Goal: Obtain resource: Download file/media

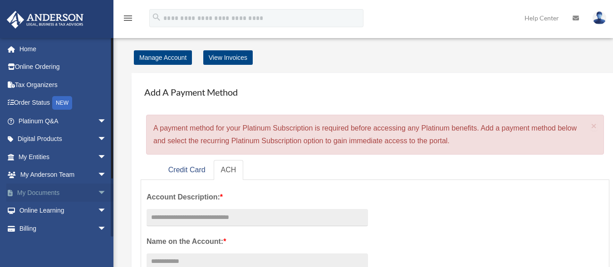
click at [98, 195] on span "arrow_drop_down" at bounding box center [107, 193] width 18 height 19
click at [41, 209] on link "Box" at bounding box center [67, 211] width 108 height 18
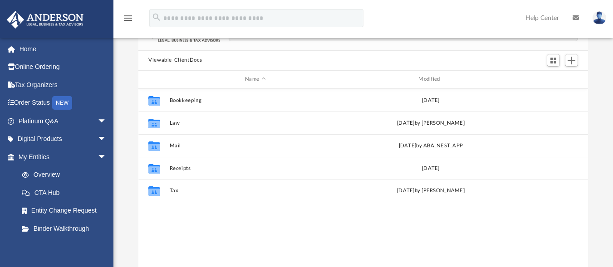
scroll to position [69, 0]
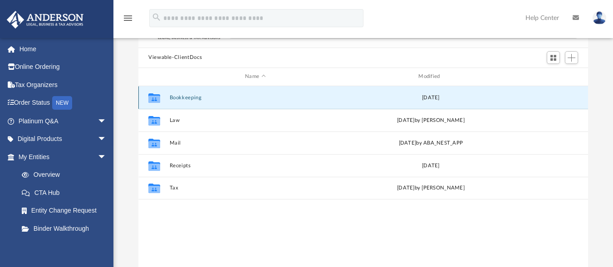
click at [182, 97] on button "Bookkeeping" at bounding box center [256, 97] width 172 height 6
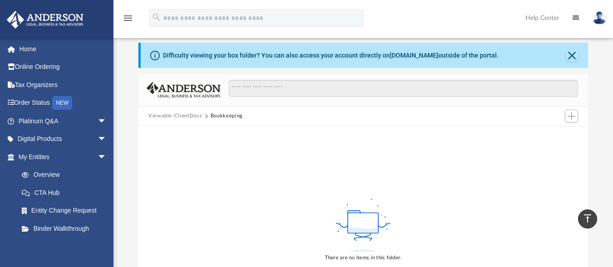
scroll to position [0, 0]
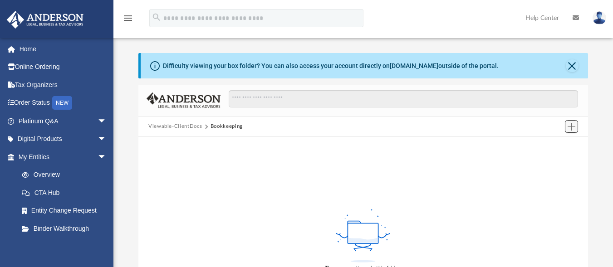
click at [571, 130] on span "Add" at bounding box center [572, 127] width 8 height 8
click at [501, 167] on div "There are no items in this folder." at bounding box center [363, 240] width 450 height 206
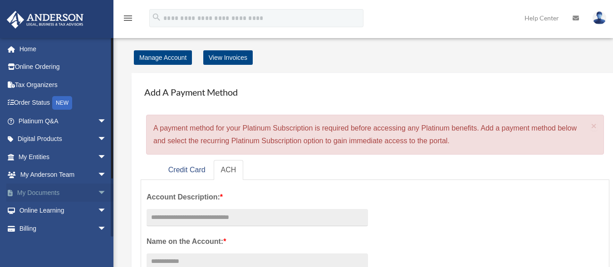
click at [41, 193] on link "My Documents arrow_drop_down" at bounding box center [63, 193] width 114 height 18
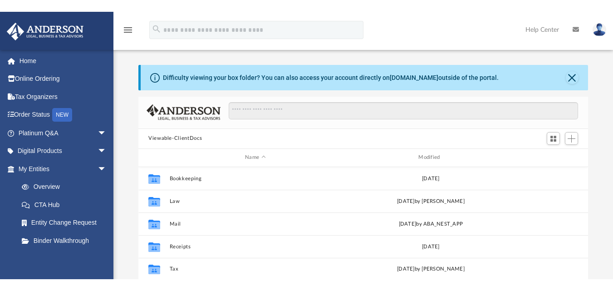
scroll to position [200, 443]
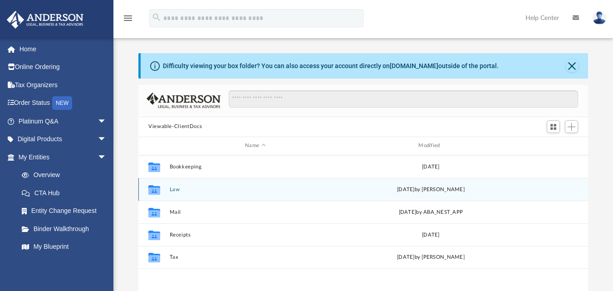
click at [162, 190] on div "Collaborated Folder" at bounding box center [154, 189] width 23 height 15
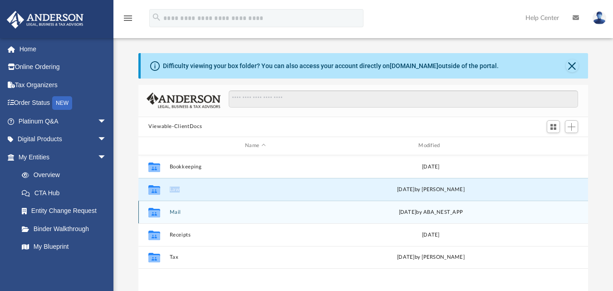
click at [173, 211] on button "Mail" at bounding box center [256, 212] width 172 height 6
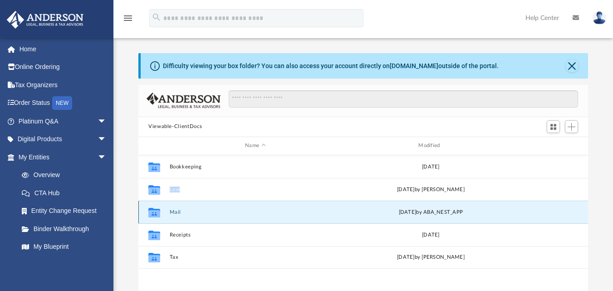
click at [173, 211] on button "Mail" at bounding box center [256, 212] width 172 height 6
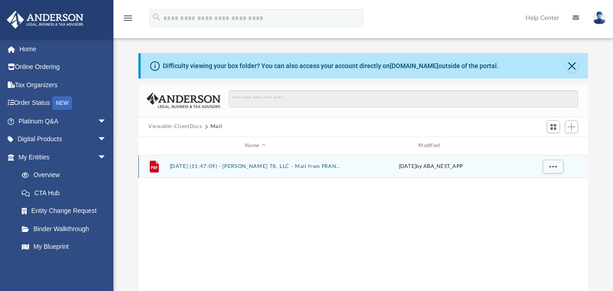
click at [181, 166] on button "2025.07.14 (11:47:09) - Kyle 78, LLC - Mail from FRANCHISE TAX BOARD.pdf" at bounding box center [256, 166] width 172 height 6
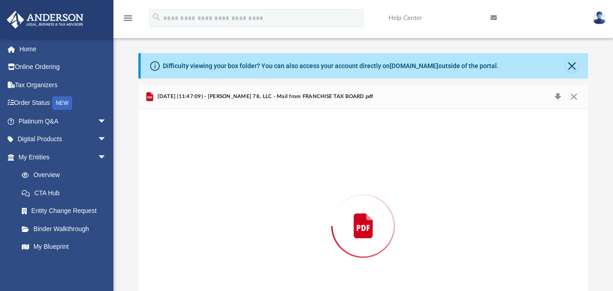
scroll to position [52, 0]
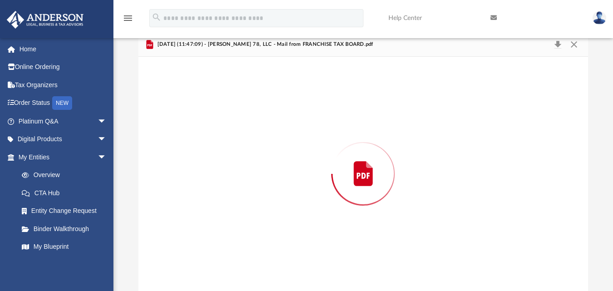
click at [181, 166] on div "Preview" at bounding box center [363, 174] width 450 height 234
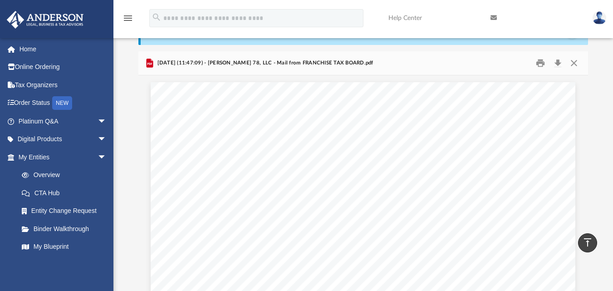
scroll to position [0, 0]
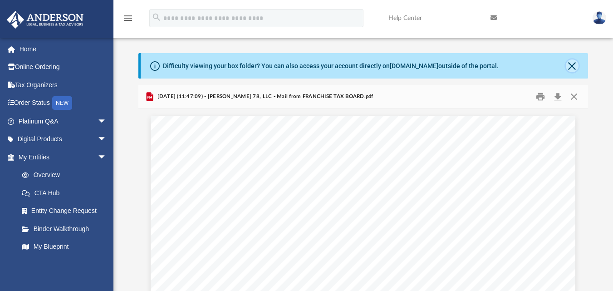
click at [569, 67] on button "Close" at bounding box center [572, 65] width 13 height 13
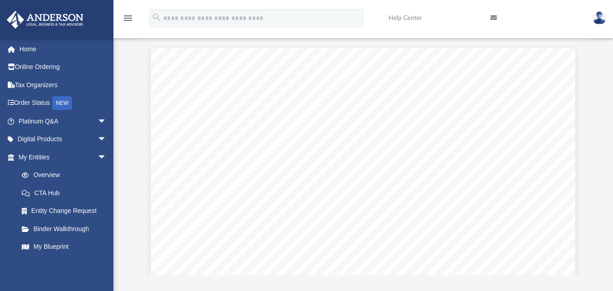
click at [492, 17] on icon at bounding box center [494, 18] width 6 height 6
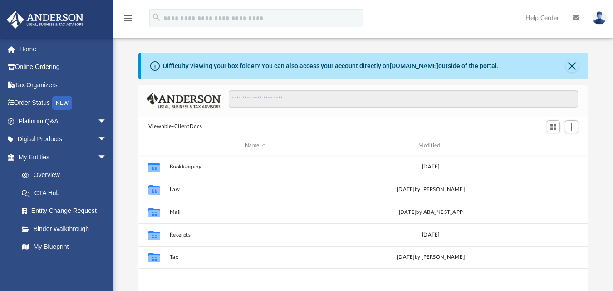
scroll to position [200, 443]
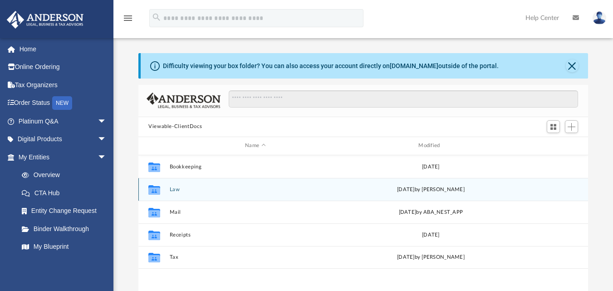
click at [154, 188] on icon "grid" at bounding box center [154, 190] width 12 height 7
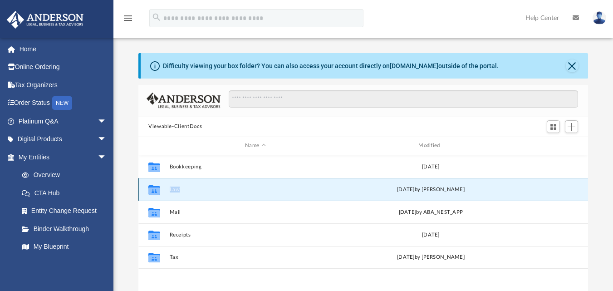
click at [154, 188] on icon "grid" at bounding box center [154, 190] width 12 height 7
click at [182, 188] on button "Law" at bounding box center [256, 189] width 172 height 6
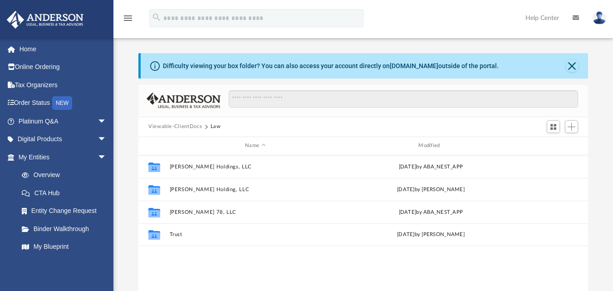
drag, startPoint x: 553, startPoint y: 69, endPoint x: 600, endPoint y: 59, distance: 47.9
click at [600, 59] on div "Difficulty viewing your box folder? You can also access your account directly o…" at bounding box center [364, 198] width 500 height 290
click at [573, 64] on button "Close" at bounding box center [572, 65] width 13 height 13
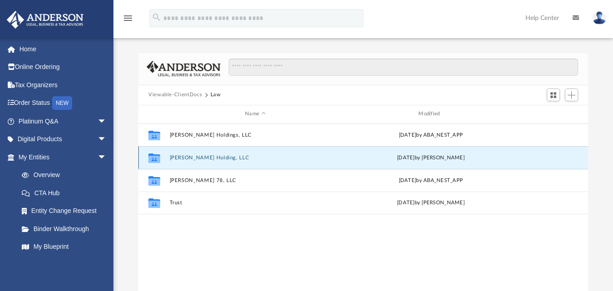
click at [174, 157] on button "Juliano Holding, LLC" at bounding box center [256, 157] width 172 height 6
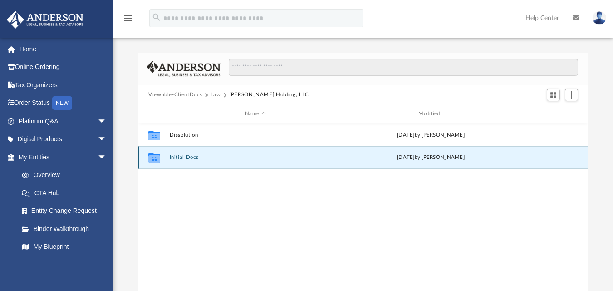
click at [176, 159] on button "Initial Docs" at bounding box center [256, 157] width 172 height 6
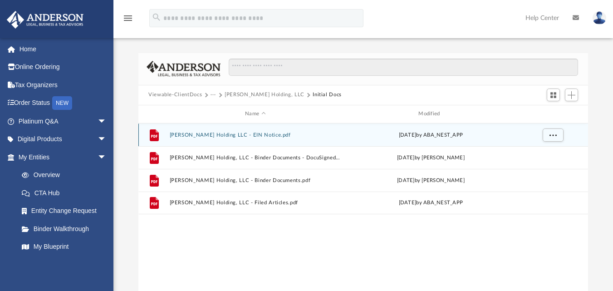
click at [204, 136] on button "Juliano Holding LLC - EIN Notice.pdf" at bounding box center [256, 135] width 172 height 6
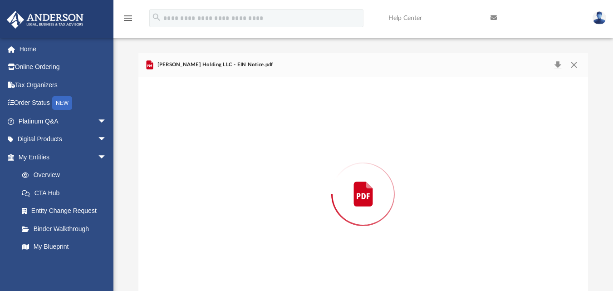
scroll to position [20, 0]
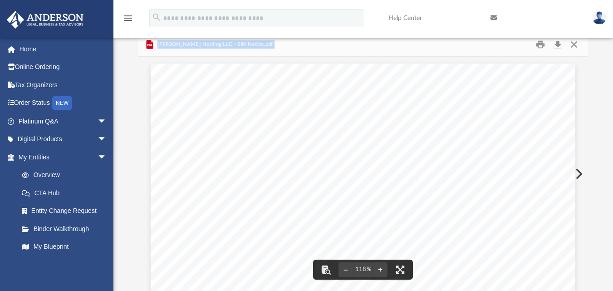
drag, startPoint x: 583, startPoint y: 85, endPoint x: 587, endPoint y: 94, distance: 9.4
click at [587, 94] on div "Viewable-ClientDocs ··· Juliano Holding, LLC Initial Docs Name Modified File Ju…" at bounding box center [363, 162] width 450 height 258
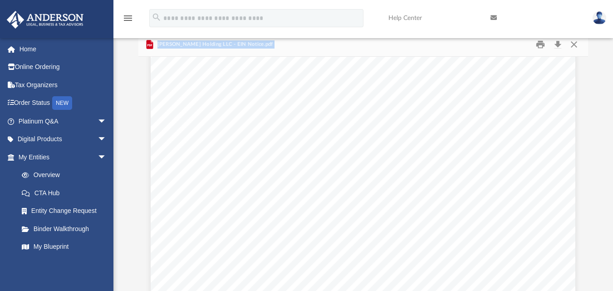
scroll to position [14, 0]
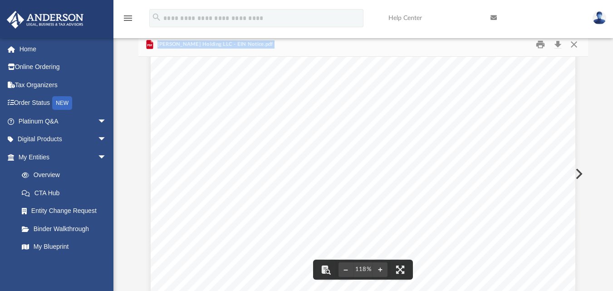
click at [435, 256] on span "Continue >>" at bounding box center [429, 254] width 39 height 7
click at [435, 253] on span "Continue >>" at bounding box center [429, 254] width 39 height 7
click at [430, 255] on span "Continue >>" at bounding box center [429, 254] width 39 height 7
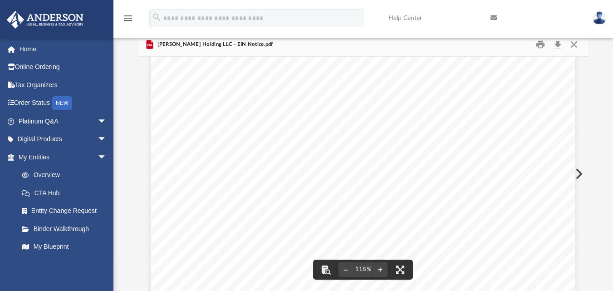
click at [399, 273] on button "File preview" at bounding box center [400, 270] width 20 height 20
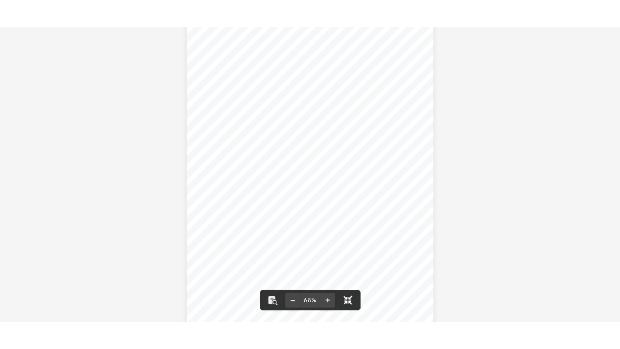
scroll to position [0, 0]
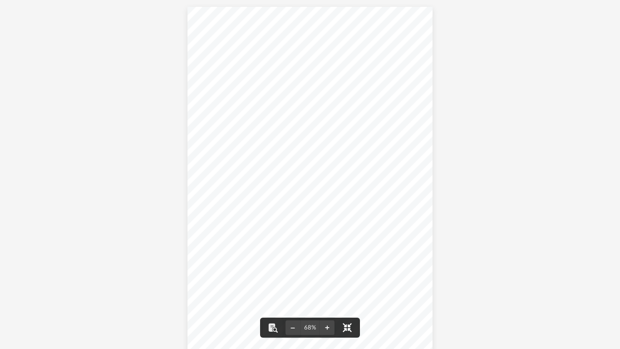
click at [351, 291] on button "File preview" at bounding box center [347, 327] width 20 height 20
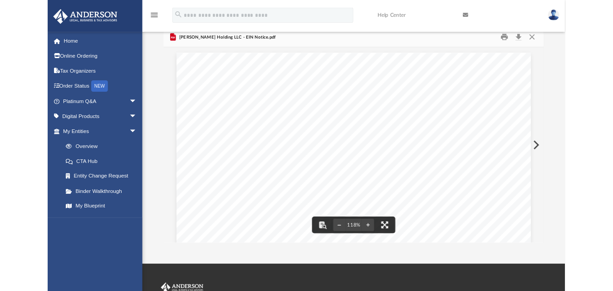
scroll to position [200, 443]
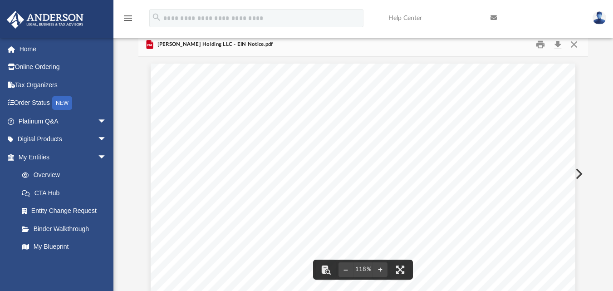
click at [442, 270] on span "Continue >>" at bounding box center [429, 268] width 39 height 7
click at [131, 17] on icon "menu" at bounding box center [128, 18] width 11 height 11
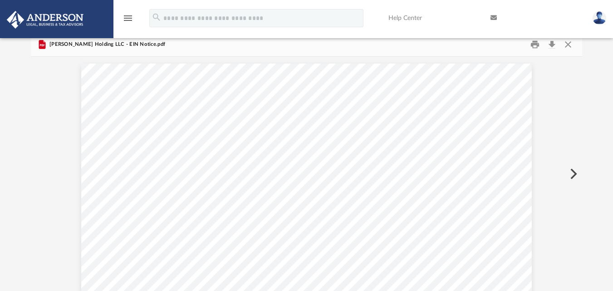
scroll to position [200, 545]
click at [131, 17] on icon "menu" at bounding box center [128, 18] width 11 height 11
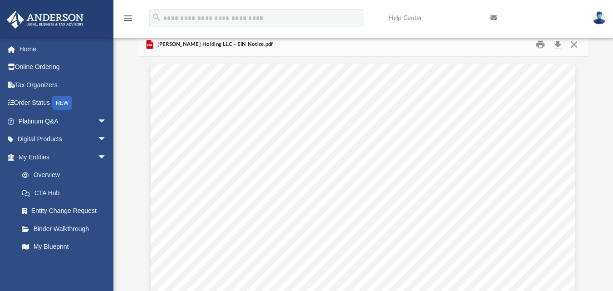
scroll to position [200, 443]
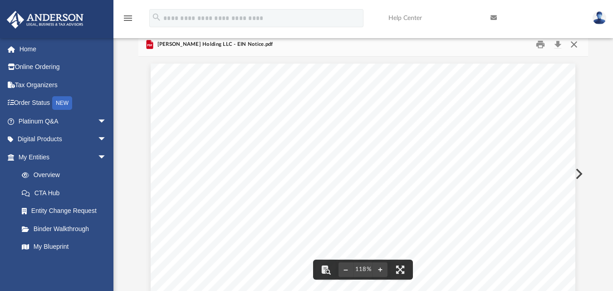
click at [574, 45] on button "Close" at bounding box center [574, 44] width 16 height 14
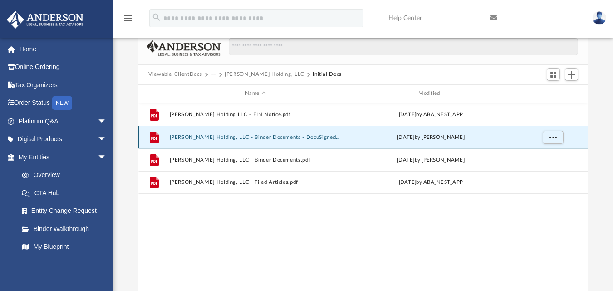
click at [195, 137] on button "Juliano Holding, LLC - Binder Documents - DocuSigned.pdf" at bounding box center [256, 137] width 172 height 6
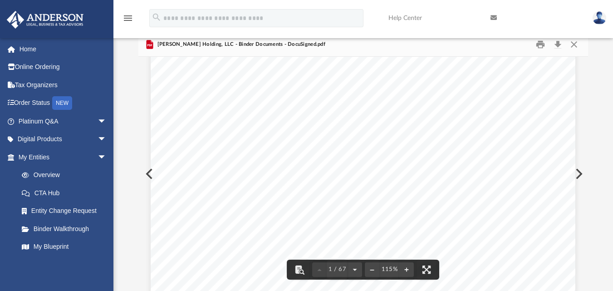
scroll to position [0, 0]
click at [558, 43] on button "Download" at bounding box center [558, 44] width 16 height 14
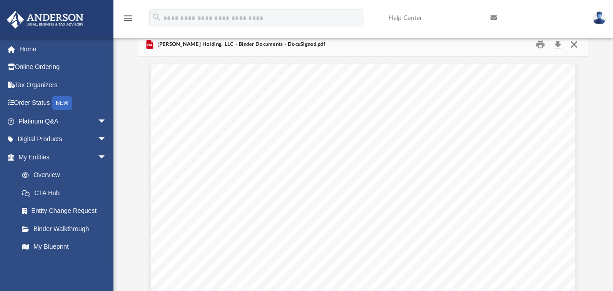
click at [576, 45] on button "Close" at bounding box center [574, 44] width 16 height 14
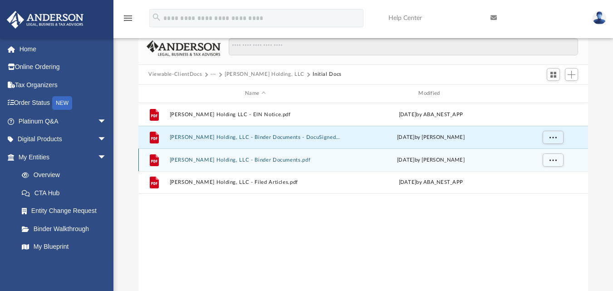
click at [178, 164] on div "File Juliano Holding, LLC - Binder Documents.pdf Mon Mar 10 2025 by Brandi Will…" at bounding box center [363, 159] width 450 height 23
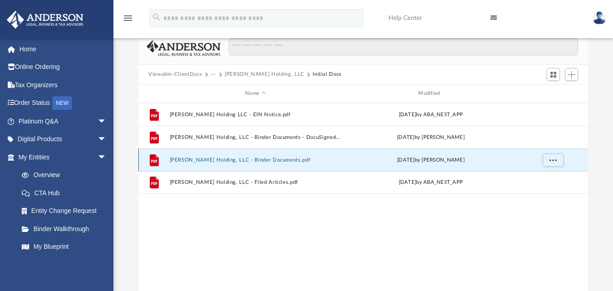
click at [199, 160] on button "Juliano Holding, LLC - Binder Documents.pdf" at bounding box center [256, 160] width 172 height 6
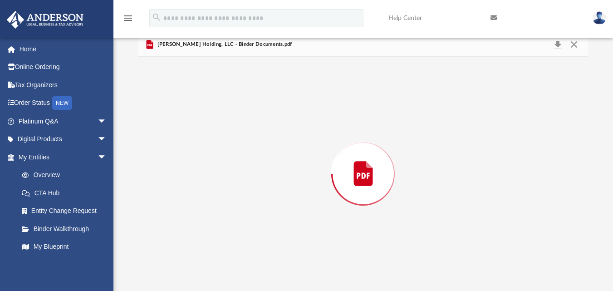
click at [199, 160] on div "Preview" at bounding box center [363, 174] width 450 height 234
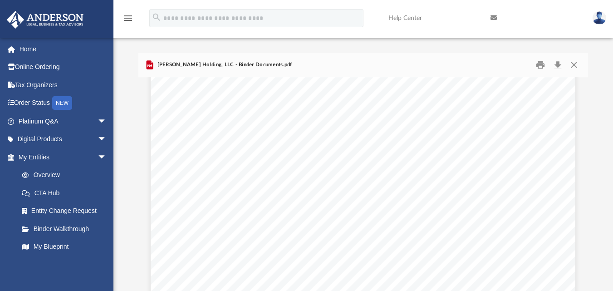
scroll to position [7374, 0]
click at [574, 64] on button "Close" at bounding box center [574, 65] width 16 height 14
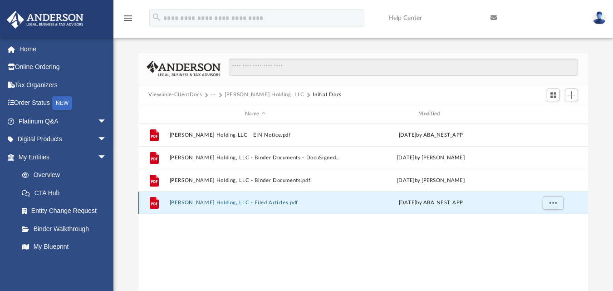
click at [199, 203] on button "Juliano Holding, LLC - Filed Articles.pdf" at bounding box center [256, 203] width 172 height 6
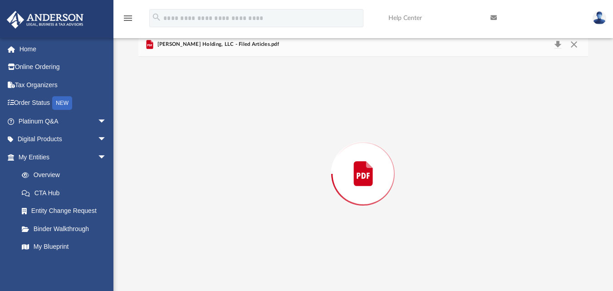
click at [199, 203] on div "Preview" at bounding box center [363, 174] width 450 height 234
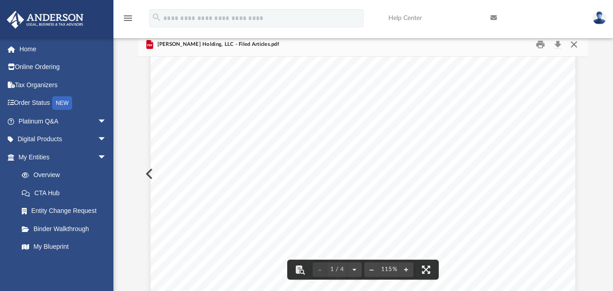
click at [574, 43] on button "Close" at bounding box center [574, 44] width 16 height 14
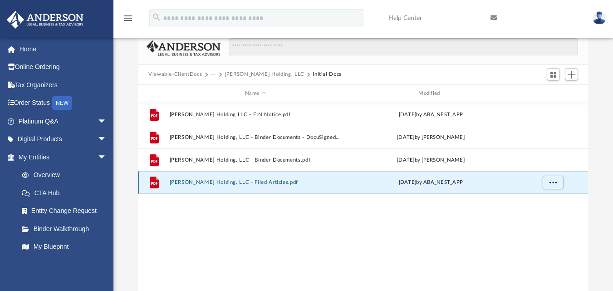
click at [239, 183] on button "Juliano Holding, LLC - Filed Articles.pdf" at bounding box center [256, 182] width 172 height 6
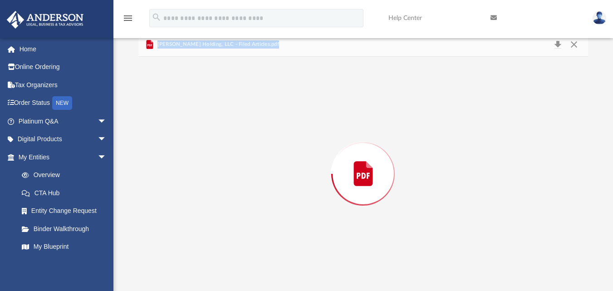
click at [239, 183] on div "Preview" at bounding box center [363, 174] width 450 height 234
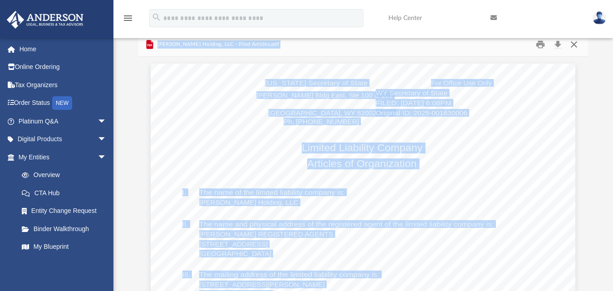
drag, startPoint x: 569, startPoint y: 43, endPoint x: 577, endPoint y: 45, distance: 7.6
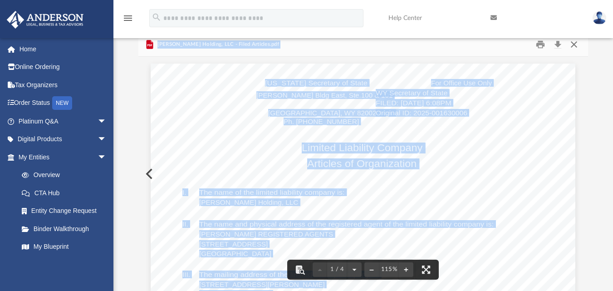
click at [575, 44] on button "Close" at bounding box center [574, 44] width 16 height 14
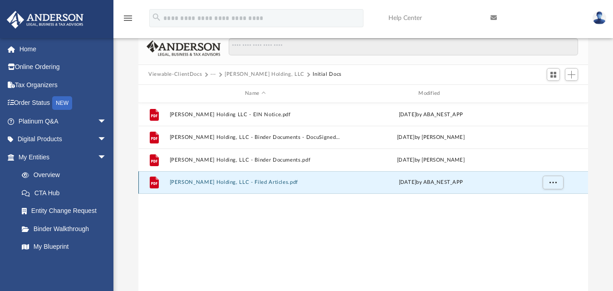
click at [223, 182] on button "Juliano Holding, LLC - Filed Articles.pdf" at bounding box center [256, 182] width 172 height 6
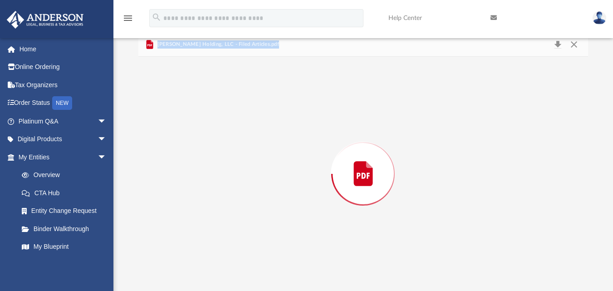
click at [223, 182] on div "Preview" at bounding box center [363, 174] width 450 height 234
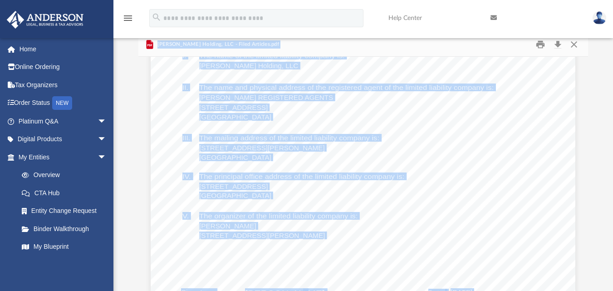
scroll to position [0, 0]
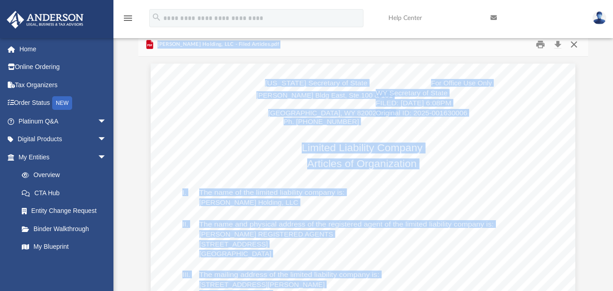
click at [577, 43] on button "Close" at bounding box center [574, 44] width 16 height 14
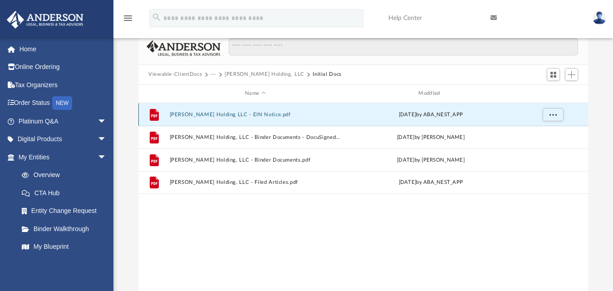
click at [203, 115] on button "Juliano Holding LLC - EIN Notice.pdf" at bounding box center [256, 114] width 172 height 6
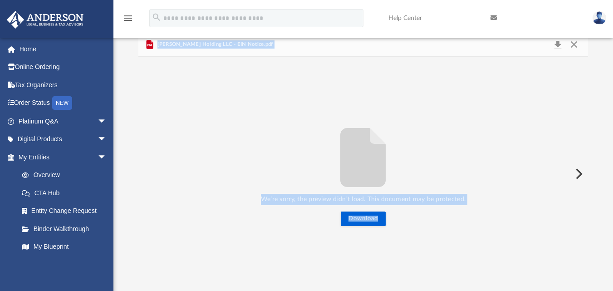
click at [361, 110] on div "We’re sorry, the preview didn’t load. This document may be protected. Download" at bounding box center [363, 174] width 450 height 234
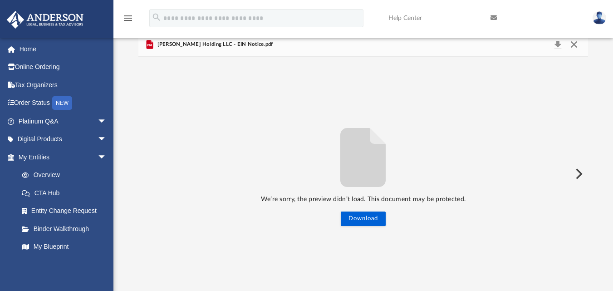
click at [575, 44] on button "Close" at bounding box center [574, 44] width 16 height 13
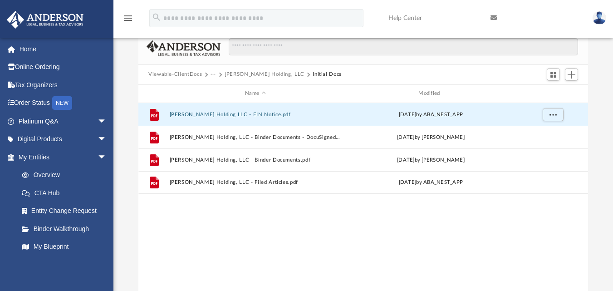
click at [313, 74] on button "Initial Docs" at bounding box center [327, 74] width 29 height 8
click at [262, 73] on button "Juliano Holding, LLC" at bounding box center [265, 74] width 80 height 8
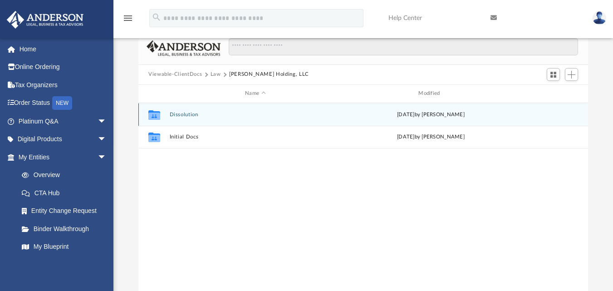
click at [165, 117] on div "Collaborated Folder" at bounding box center [154, 114] width 23 height 15
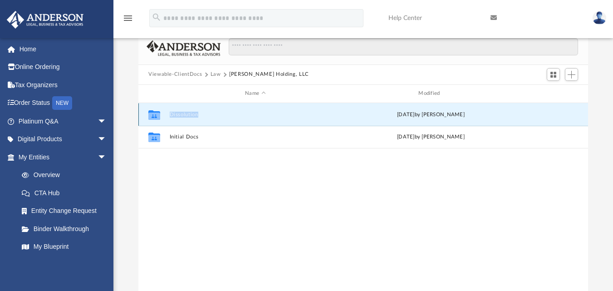
click at [165, 117] on div "Collaborated Folder" at bounding box center [154, 114] width 23 height 15
click at [203, 117] on button "Dissolution" at bounding box center [256, 114] width 172 height 6
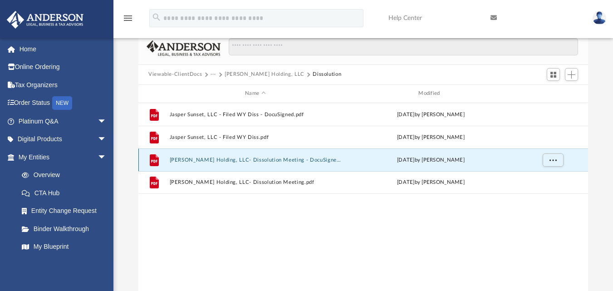
click at [192, 160] on button "Juliano Holding, LLC- Dissolution Meeting - DocuSigned.pdf" at bounding box center [256, 160] width 172 height 6
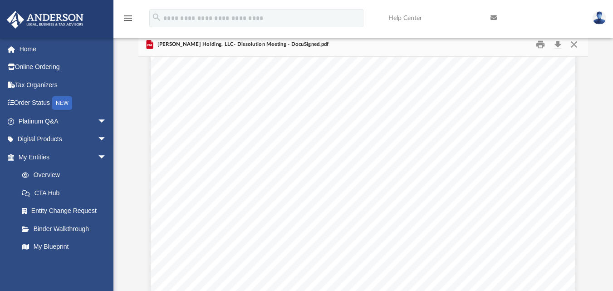
scroll to position [42, 0]
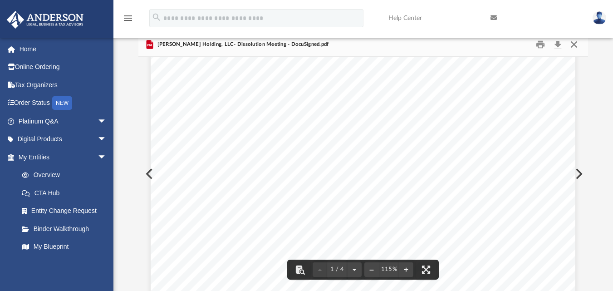
click at [577, 44] on button "Close" at bounding box center [574, 44] width 16 height 14
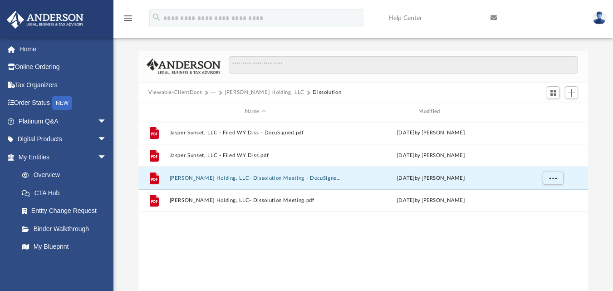
scroll to position [0, 0]
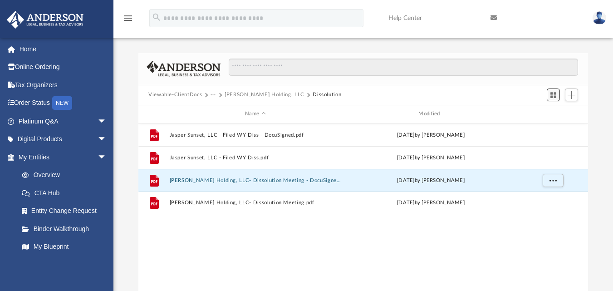
click at [550, 99] on span "Switch to Grid View" at bounding box center [554, 95] width 8 height 8
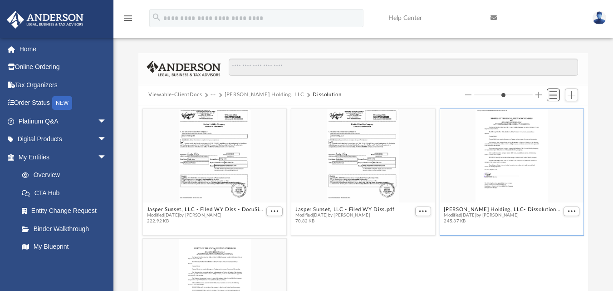
scroll to position [200, 443]
click at [550, 99] on span "Switch to List View" at bounding box center [554, 95] width 8 height 8
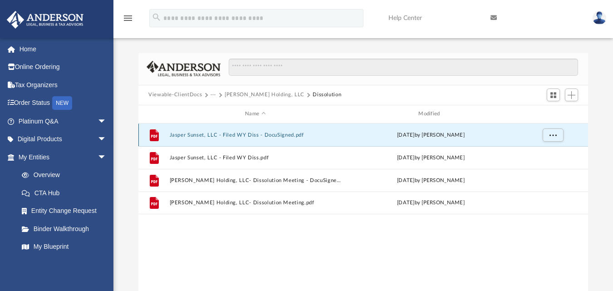
click at [174, 133] on button "Jasper Sunset, LLC - Filed WY Diss - DocuSigned.pdf" at bounding box center [256, 135] width 172 height 6
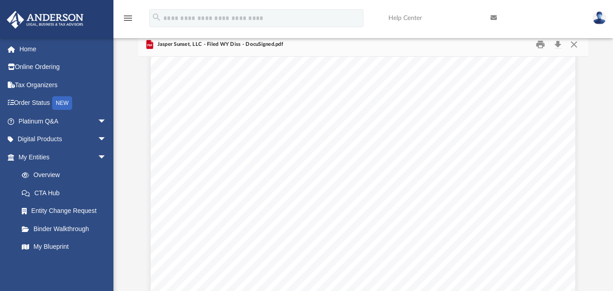
scroll to position [39, 0]
click at [575, 44] on button "Close" at bounding box center [574, 44] width 16 height 14
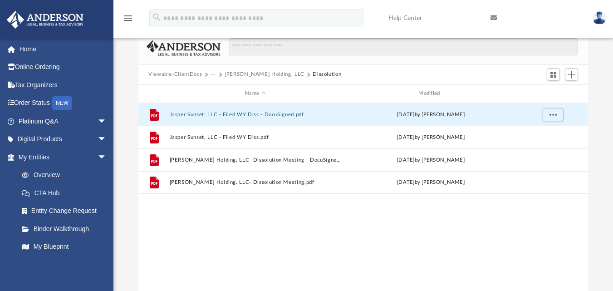
click at [186, 75] on button "Viewable-ClientDocs" at bounding box center [175, 74] width 54 height 8
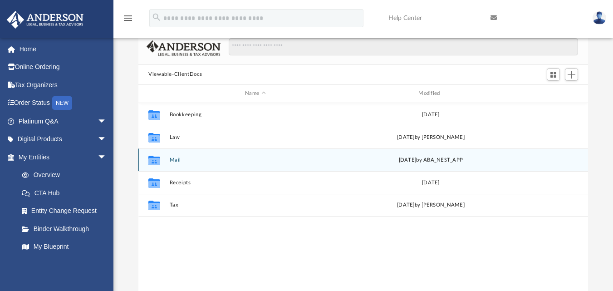
click at [171, 159] on button "Mail" at bounding box center [256, 160] width 172 height 6
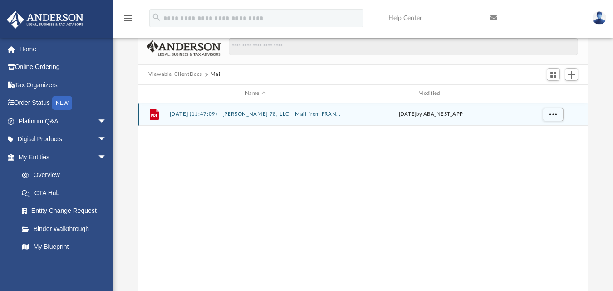
click at [193, 116] on button "2025.07.14 (11:47:09) - Kyle 78, LLC - Mail from FRANCHISE TAX BOARD.pdf" at bounding box center [256, 114] width 172 height 6
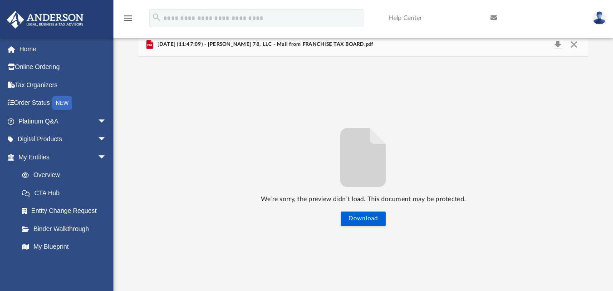
drag, startPoint x: 355, startPoint y: 214, endPoint x: 209, endPoint y: 74, distance: 202.9
click at [209, 74] on div "We’re sorry, the preview didn’t load. This document may be protected. Download" at bounding box center [363, 174] width 450 height 234
click at [194, 47] on span "2025.07.14 (11:47:09) - Kyle 78, LLC - Mail from FRANCHISE TAX BOARD.pdf" at bounding box center [264, 44] width 218 height 8
click at [190, 103] on div "We’re sorry, the preview didn’t load. This document may be protected. Download" at bounding box center [363, 174] width 450 height 234
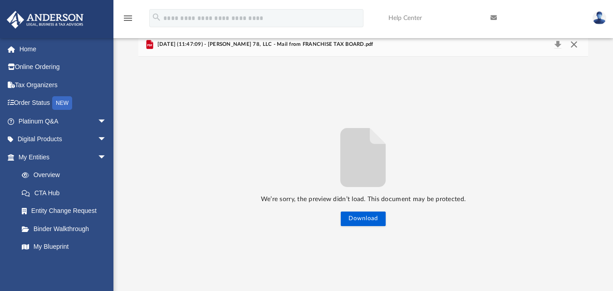
click at [575, 43] on button "Close" at bounding box center [574, 44] width 16 height 13
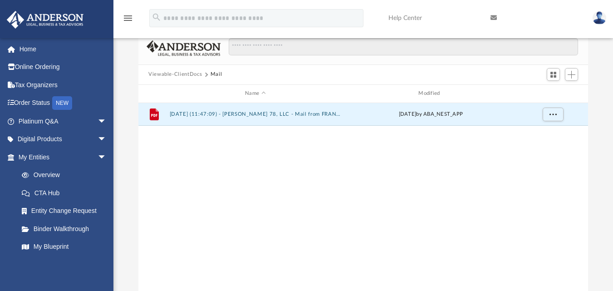
click at [195, 74] on button "Viewable-ClientDocs" at bounding box center [175, 74] width 54 height 8
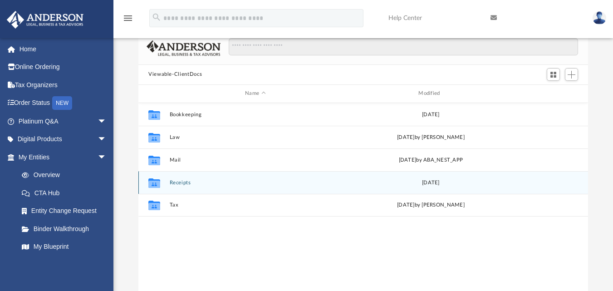
click at [178, 183] on button "Receipts" at bounding box center [256, 182] width 172 height 6
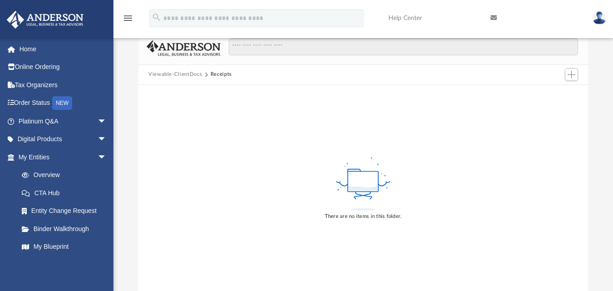
click at [173, 74] on button "Viewable-ClientDocs" at bounding box center [175, 74] width 54 height 8
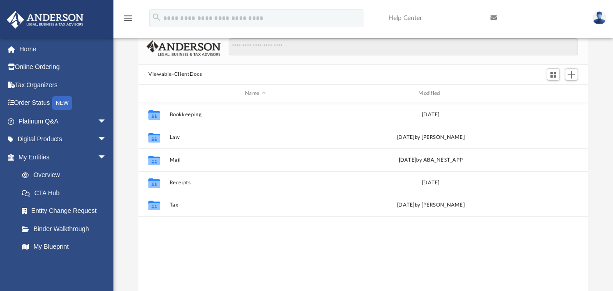
scroll to position [200, 443]
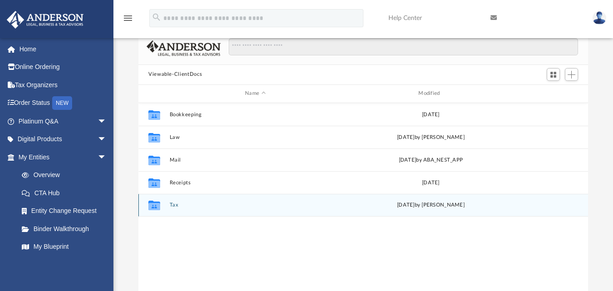
click at [156, 202] on icon "grid" at bounding box center [154, 206] width 12 height 10
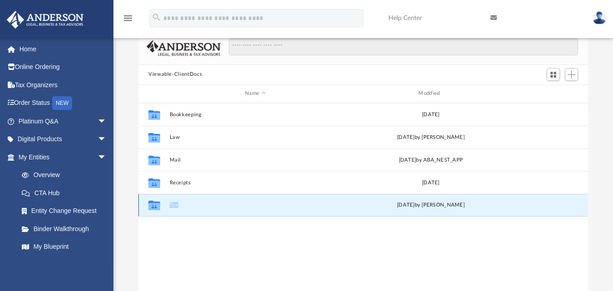
click at [156, 202] on icon "grid" at bounding box center [154, 206] width 12 height 10
click at [182, 221] on div "Collaborated Folder Bookkeeping Thu Sep 7 2023 Collaborated Folder Law Thu Aug …" at bounding box center [363, 197] width 450 height 188
click at [178, 208] on button "Tax" at bounding box center [256, 205] width 172 height 6
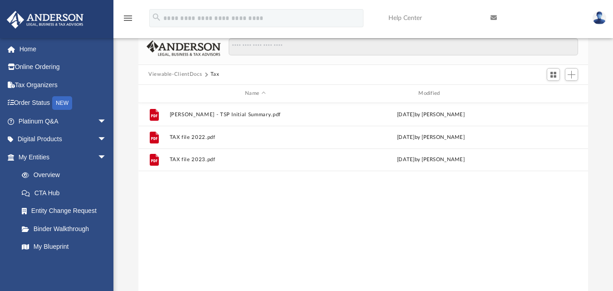
click at [179, 74] on button "Viewable-ClientDocs" at bounding box center [175, 74] width 54 height 8
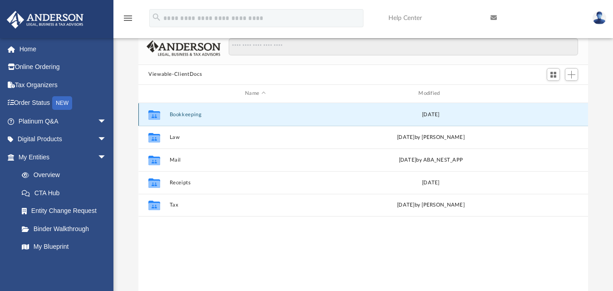
click at [186, 116] on button "Bookkeeping" at bounding box center [256, 114] width 172 height 6
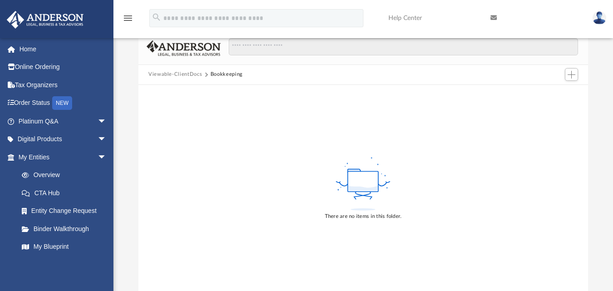
click at [172, 72] on button "Viewable-ClientDocs" at bounding box center [175, 74] width 54 height 8
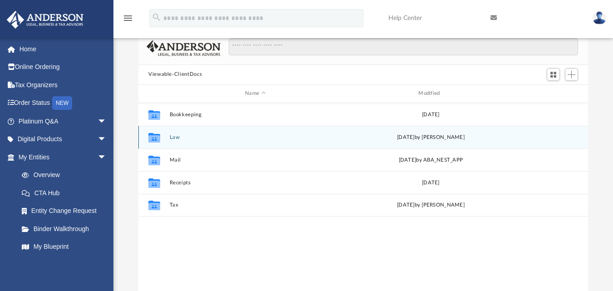
click at [172, 139] on button "Law" at bounding box center [256, 137] width 172 height 6
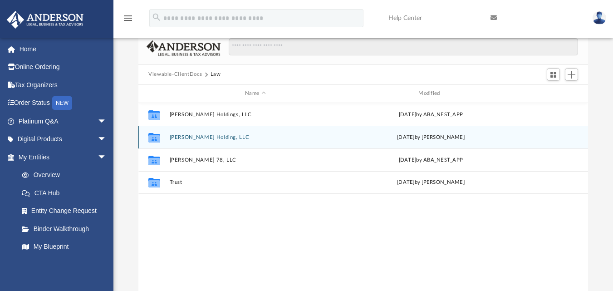
click at [200, 138] on button "Juliano Holding, LLC" at bounding box center [256, 137] width 172 height 6
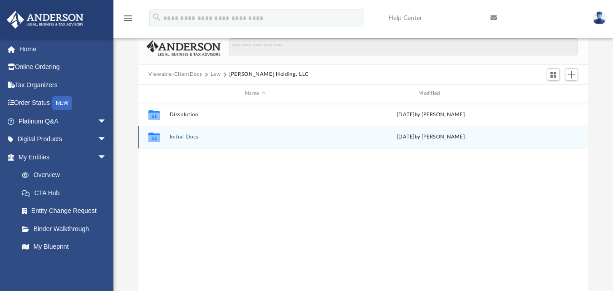
click at [187, 134] on button "Initial Docs" at bounding box center [256, 137] width 172 height 6
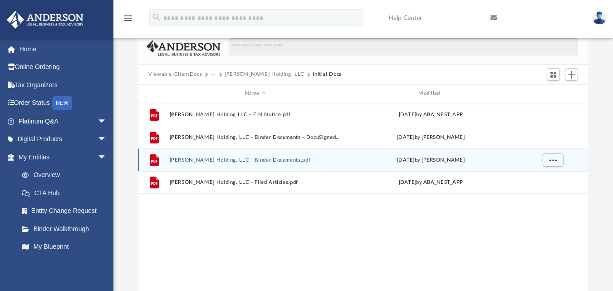
click at [189, 161] on button "Juliano Holding, LLC - Binder Documents.pdf" at bounding box center [256, 160] width 172 height 6
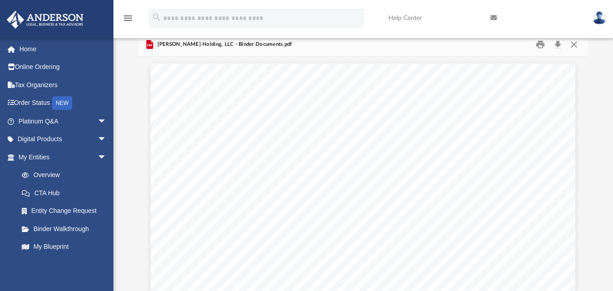
scroll to position [7327, 0]
drag, startPoint x: 575, startPoint y: 45, endPoint x: 608, endPoint y: 93, distance: 57.8
click at [608, 93] on div "Difficulty viewing your box folder? You can also access your account directly o…" at bounding box center [364, 162] width 500 height 258
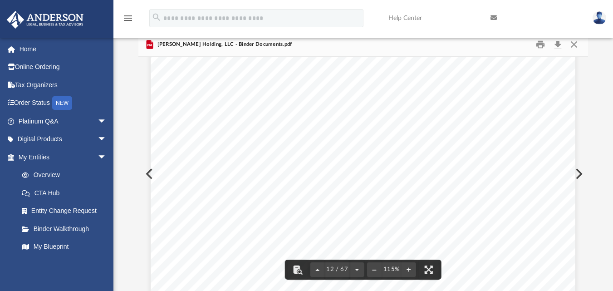
scroll to position [6158, 0]
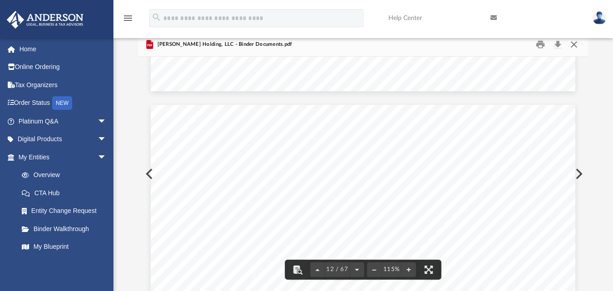
click at [576, 43] on button "Close" at bounding box center [574, 44] width 16 height 14
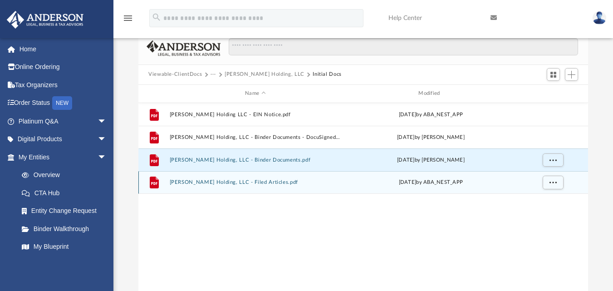
click at [201, 182] on button "Juliano Holding, LLC - Filed Articles.pdf" at bounding box center [256, 182] width 172 height 6
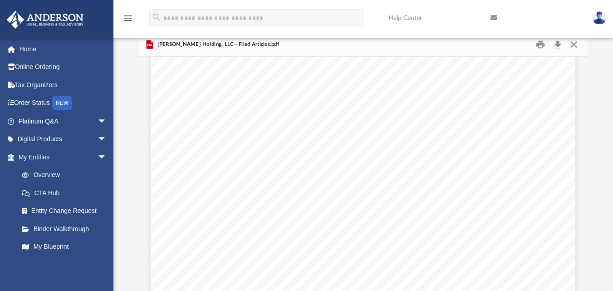
scroll to position [0, 0]
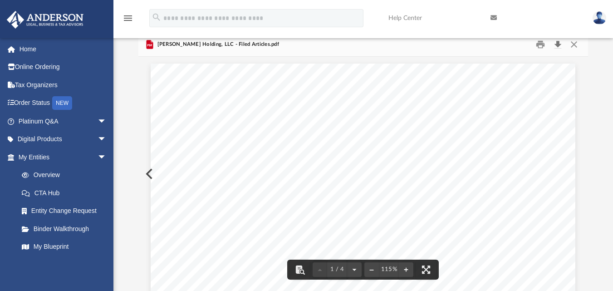
click at [560, 41] on button "Download" at bounding box center [558, 44] width 16 height 14
click at [578, 42] on button "Close" at bounding box center [574, 44] width 16 height 14
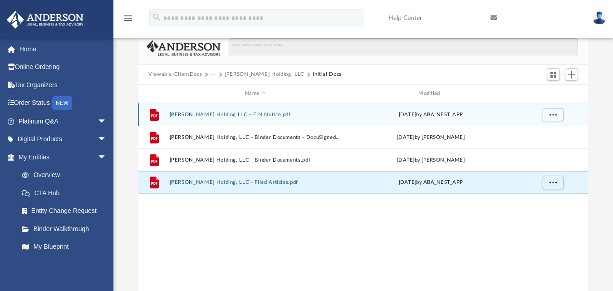
click at [198, 114] on button "Juliano Holding LLC - EIN Notice.pdf" at bounding box center [256, 114] width 172 height 6
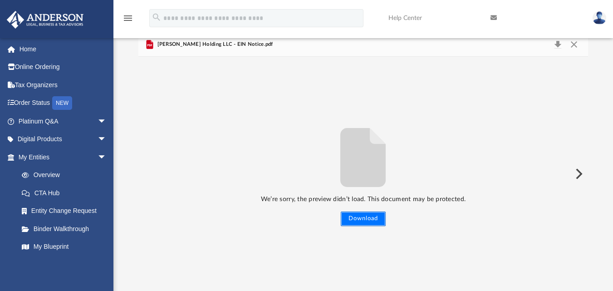
click at [367, 218] on button "Download" at bounding box center [363, 219] width 45 height 15
click at [574, 44] on button "Close" at bounding box center [574, 44] width 16 height 13
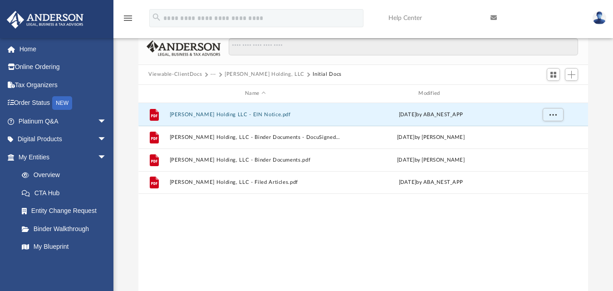
drag, startPoint x: 600, startPoint y: 17, endPoint x: 611, endPoint y: 84, distance: 67.2
click at [611, 84] on div "Difficulty viewing your box folder? You can also access your account directly o…" at bounding box center [364, 162] width 500 height 258
click at [600, 17] on img at bounding box center [600, 17] width 14 height 13
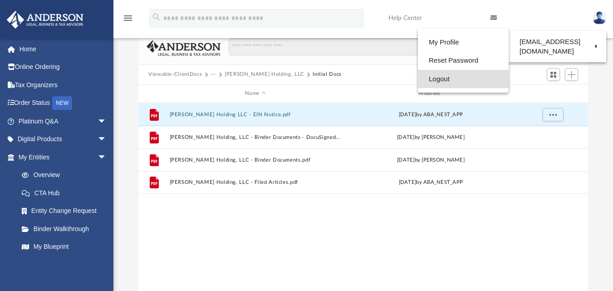
click at [440, 80] on link "Logout" at bounding box center [463, 79] width 91 height 19
